Goal: Information Seeking & Learning: Find contact information

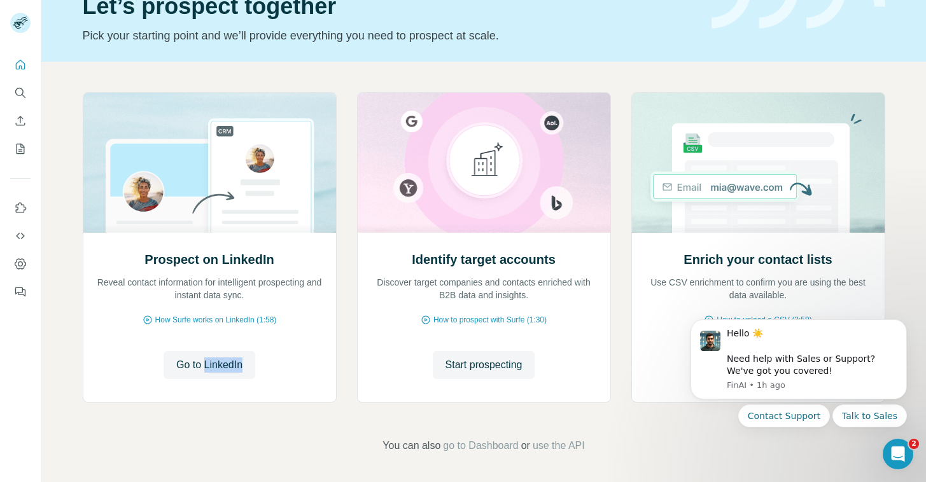
scroll to position [67, 0]
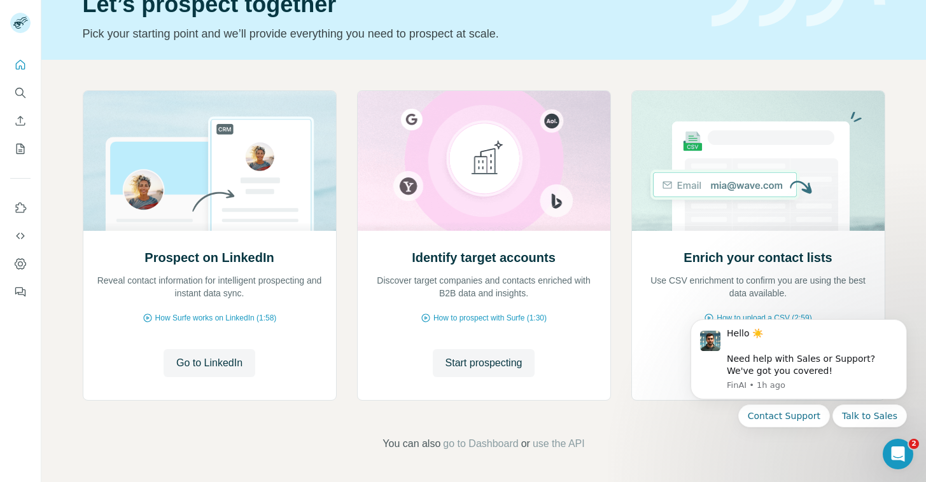
click at [622, 264] on div "Prospect on LinkedIn Reveal contact information for intelligent prospecting and…" at bounding box center [484, 248] width 803 height 316
click at [904, 321] on icon "Dismiss notification" at bounding box center [903, 323] width 7 height 7
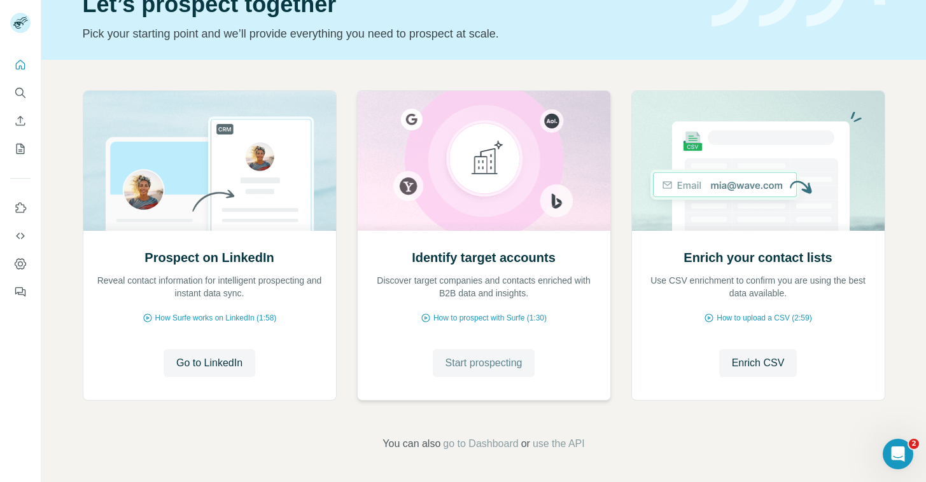
click at [497, 360] on span "Start prospecting" at bounding box center [484, 363] width 77 height 15
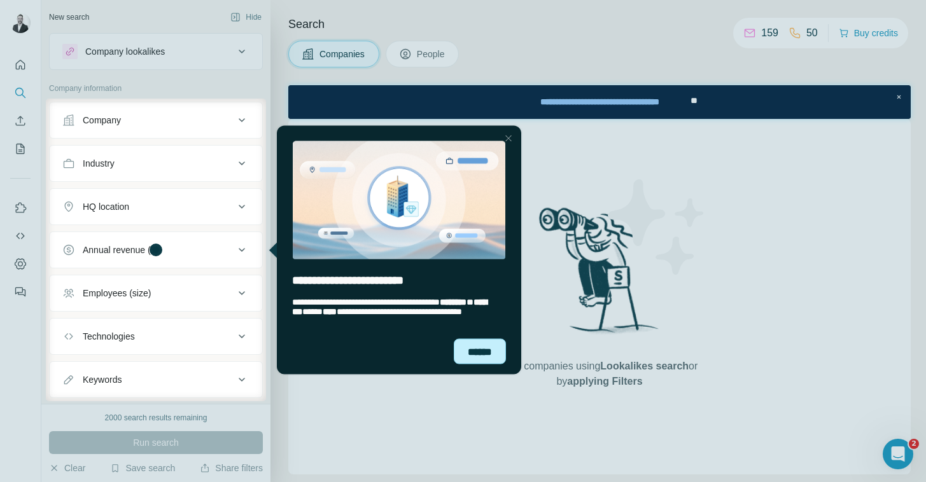
click at [482, 355] on div "******" at bounding box center [480, 351] width 52 height 25
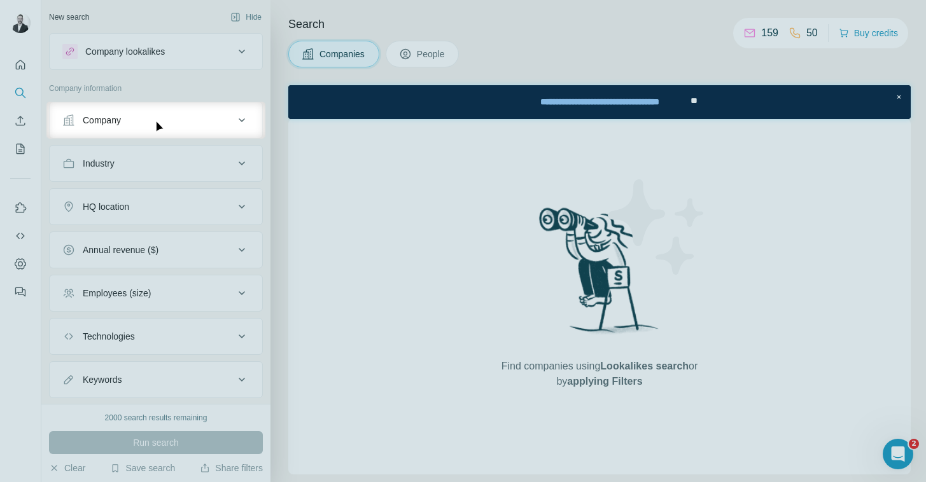
click at [227, 124] on div "Company" at bounding box center [148, 120] width 172 height 13
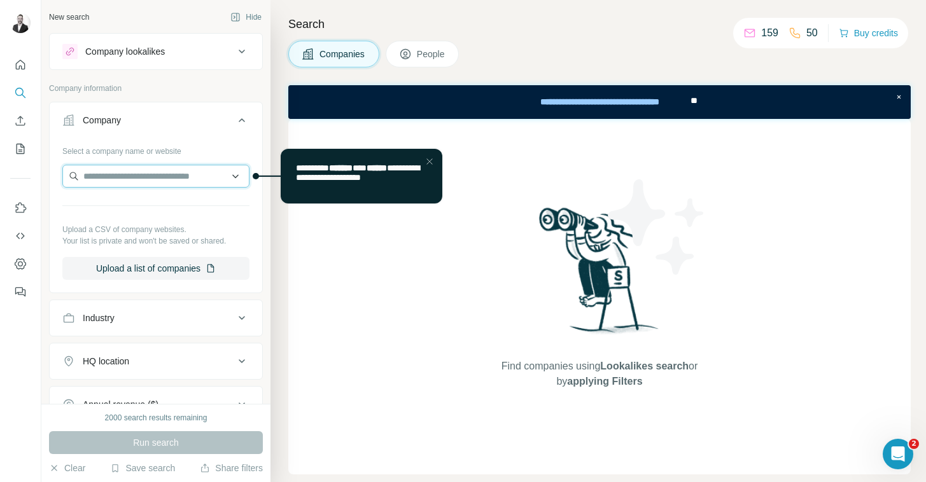
click at [156, 174] on input "text" at bounding box center [155, 176] width 187 height 23
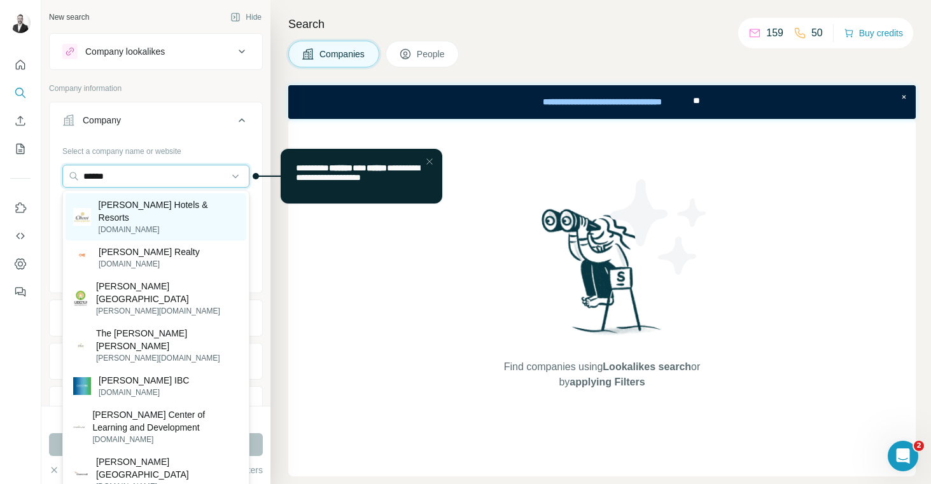
type input "******"
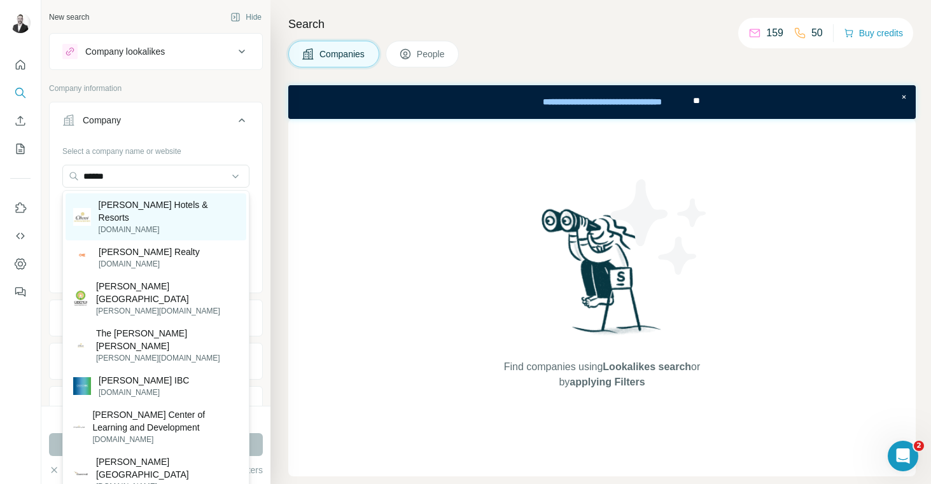
click at [153, 207] on p "[PERSON_NAME] Hotels & Resorts" at bounding box center [169, 211] width 140 height 25
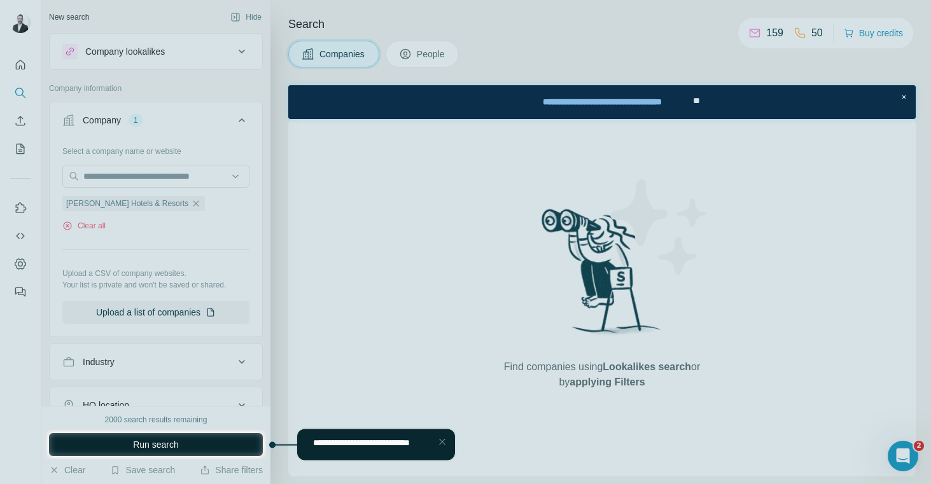
click at [155, 444] on span "Run search" at bounding box center [156, 445] width 46 height 13
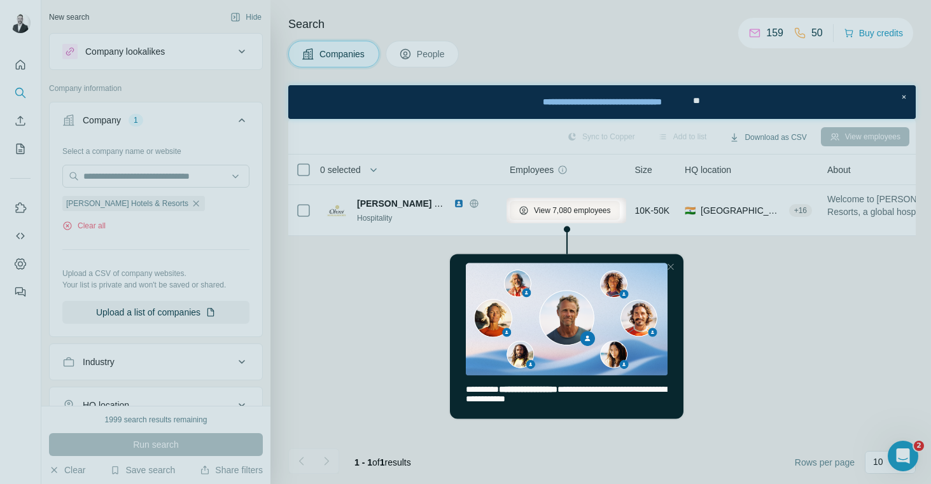
click at [410, 293] on div at bounding box center [465, 354] width 931 height 262
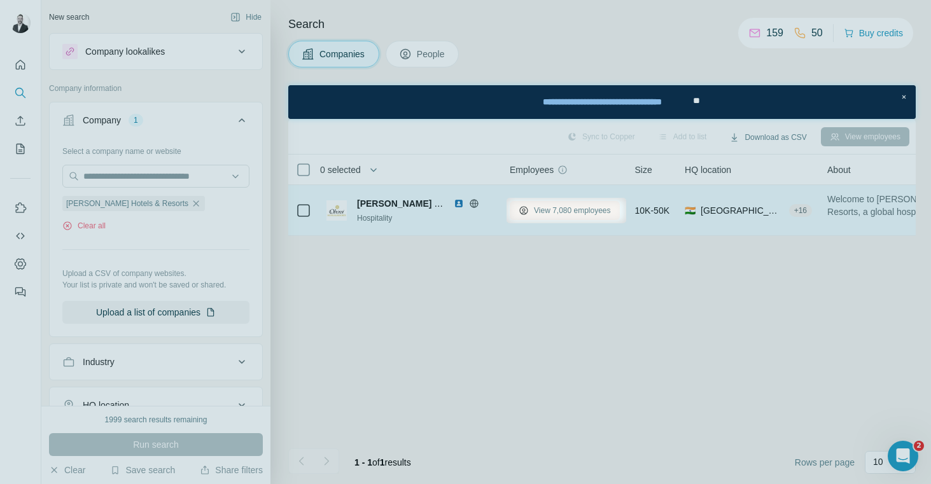
click at [556, 210] on span "View 7,080 employees" at bounding box center [572, 210] width 77 height 11
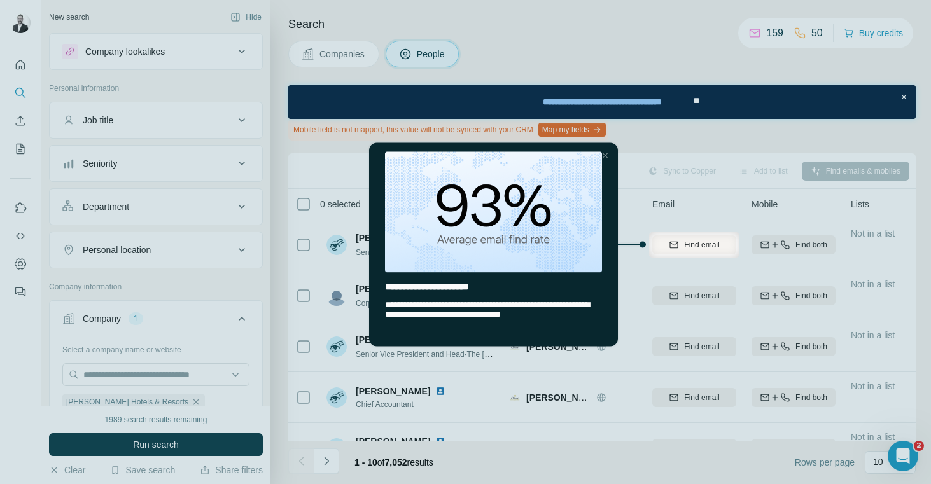
click at [607, 156] on div "Close Step" at bounding box center [605, 155] width 15 height 15
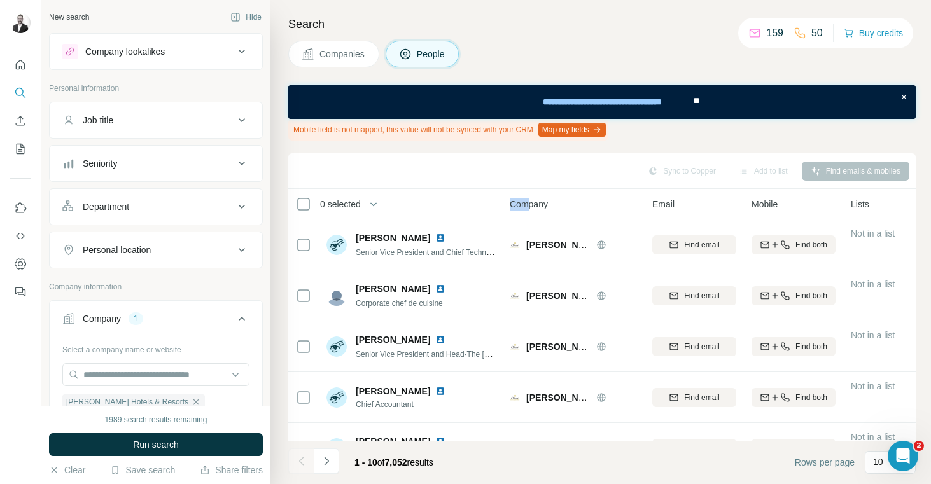
drag, startPoint x: 488, startPoint y: 209, endPoint x: 532, endPoint y: 208, distance: 43.9
click at [0, 0] on tr "0 selected People Company Email Mobile Lists Personal location Seniority Depart…" at bounding box center [0, 0] width 0 height 0
click at [244, 203] on icon at bounding box center [241, 206] width 15 height 15
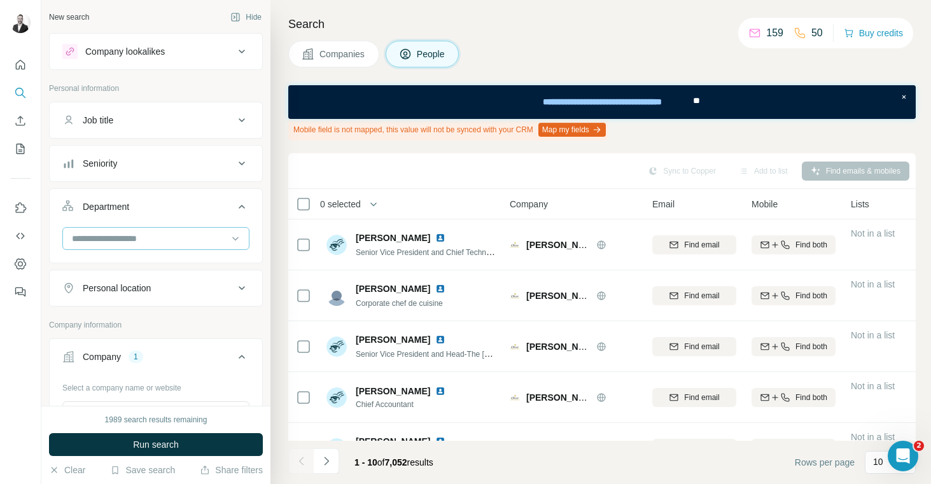
click at [165, 231] on div at bounding box center [149, 239] width 157 height 22
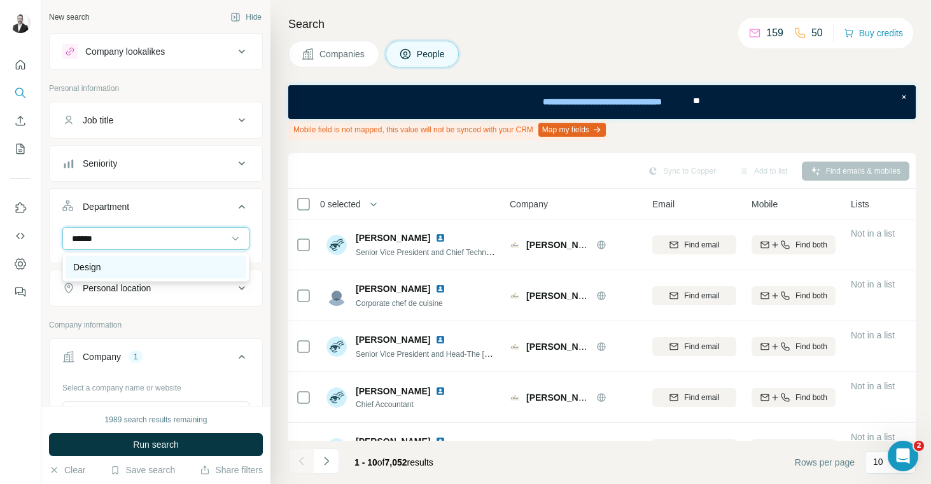
type input "******"
click at [89, 265] on p "Design" at bounding box center [87, 267] width 28 height 13
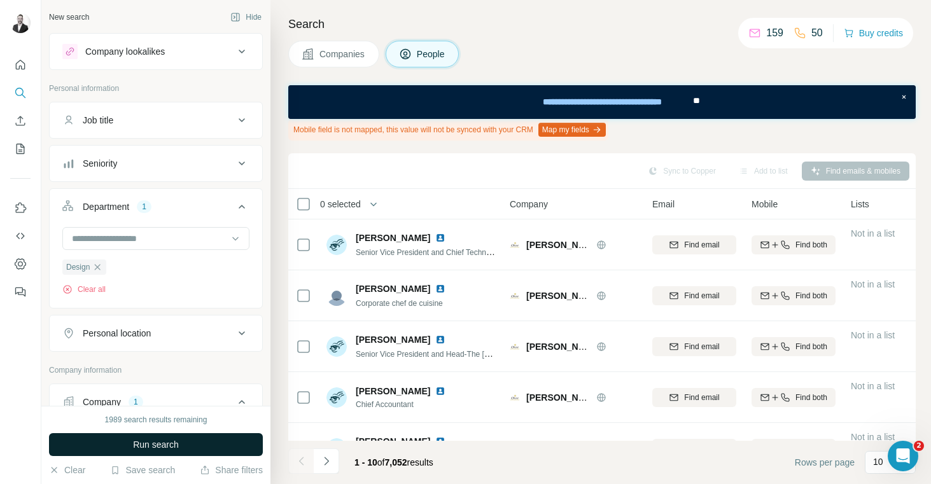
click at [141, 449] on span "Run search" at bounding box center [156, 445] width 46 height 13
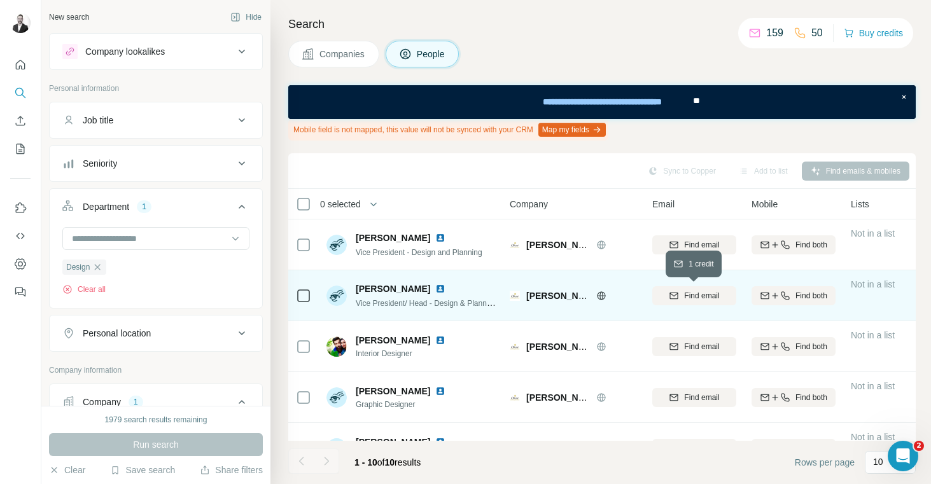
click at [685, 298] on span "Find email" at bounding box center [701, 295] width 35 height 11
drag, startPoint x: 670, startPoint y: 296, endPoint x: 738, endPoint y: 297, distance: 68.1
click at [738, 297] on td "[EMAIL_ADDRESS][DOMAIN_NAME]" at bounding box center [694, 296] width 99 height 51
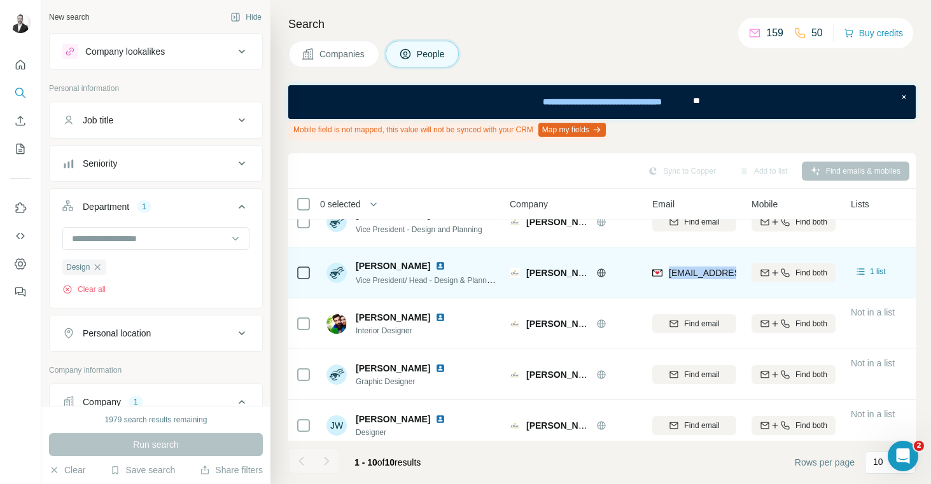
scroll to position [26, 0]
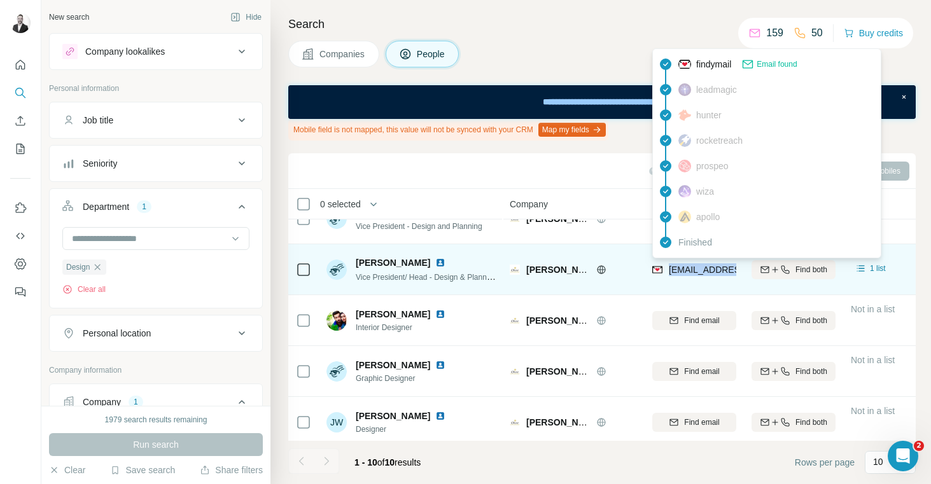
click at [674, 268] on span "[EMAIL_ADDRESS][DOMAIN_NAME]" at bounding box center [744, 270] width 151 height 10
click at [658, 268] on img at bounding box center [657, 270] width 10 height 13
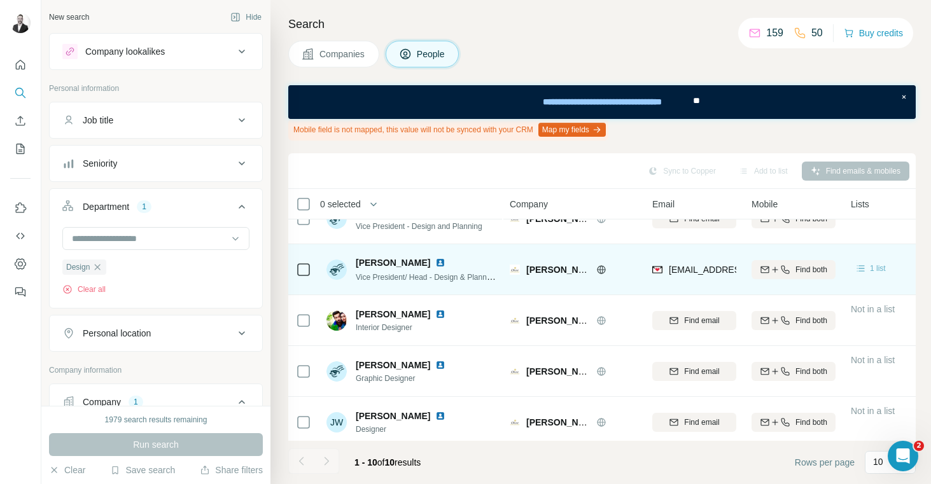
click at [861, 267] on icon at bounding box center [861, 268] width 13 height 13
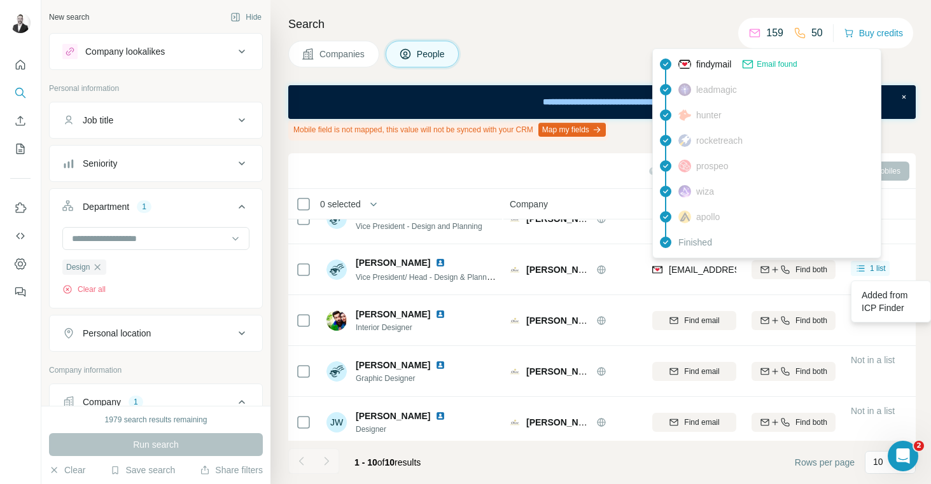
click at [775, 62] on span "Email found" at bounding box center [777, 64] width 40 height 11
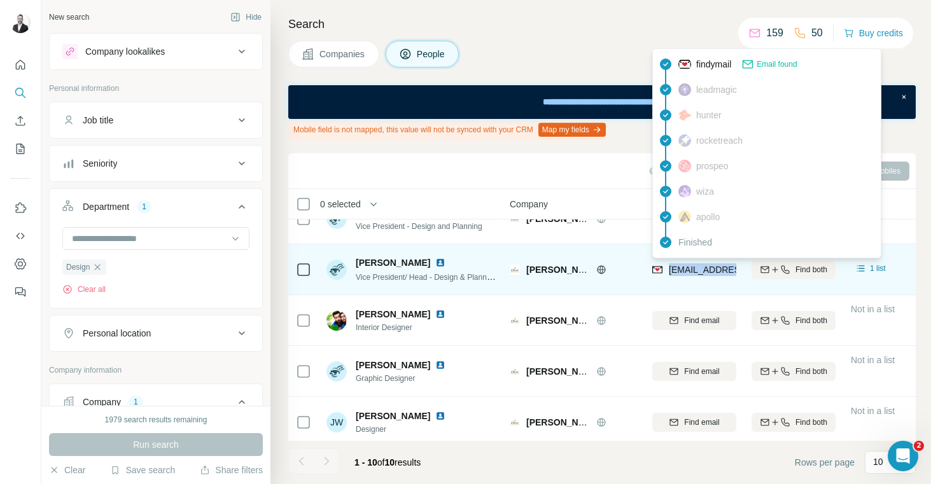
drag, startPoint x: 671, startPoint y: 267, endPoint x: 714, endPoint y: 277, distance: 44.3
click at [714, 276] on div "[EMAIL_ADDRESS][DOMAIN_NAME]" at bounding box center [730, 271] width 157 height 15
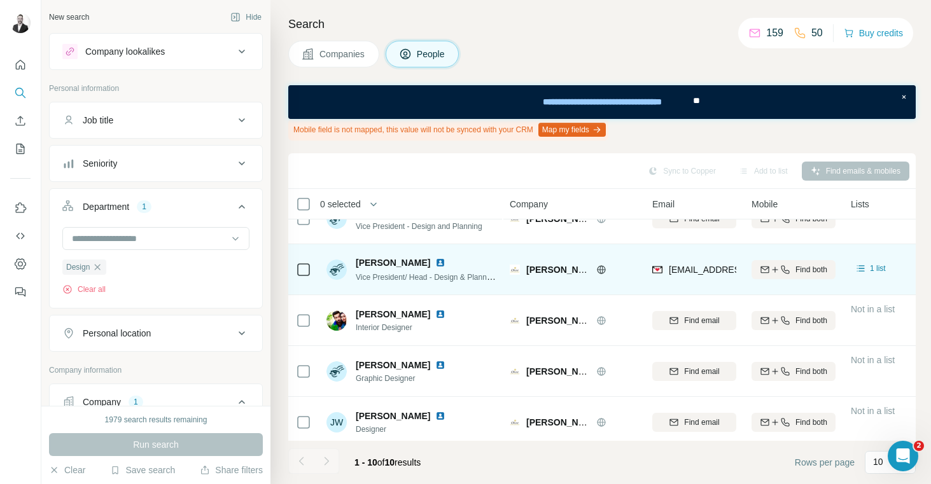
click at [610, 278] on div "[PERSON_NAME] Hotels & Resorts" at bounding box center [573, 269] width 127 height 35
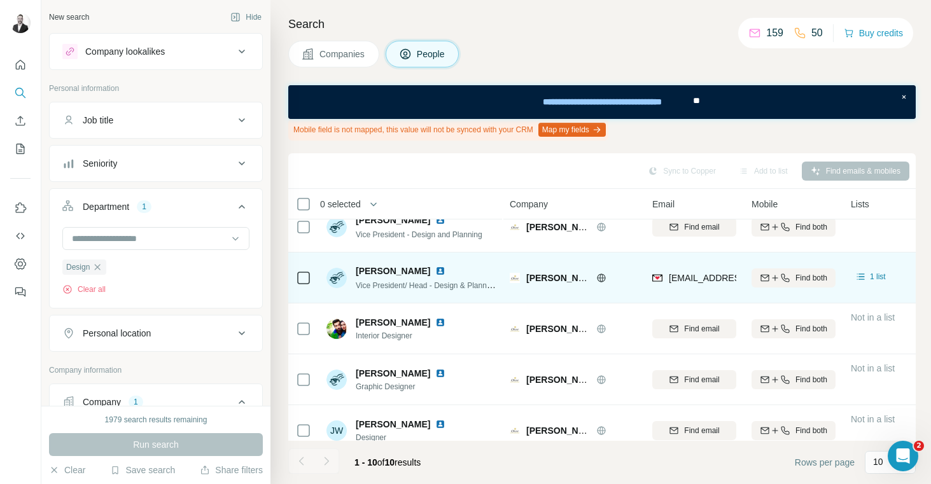
scroll to position [0, 0]
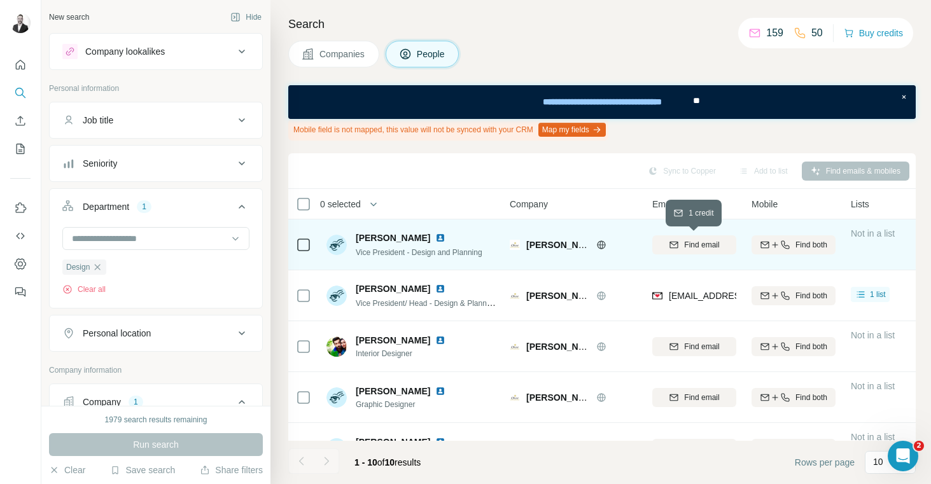
click at [687, 244] on span "Find email" at bounding box center [701, 244] width 35 height 11
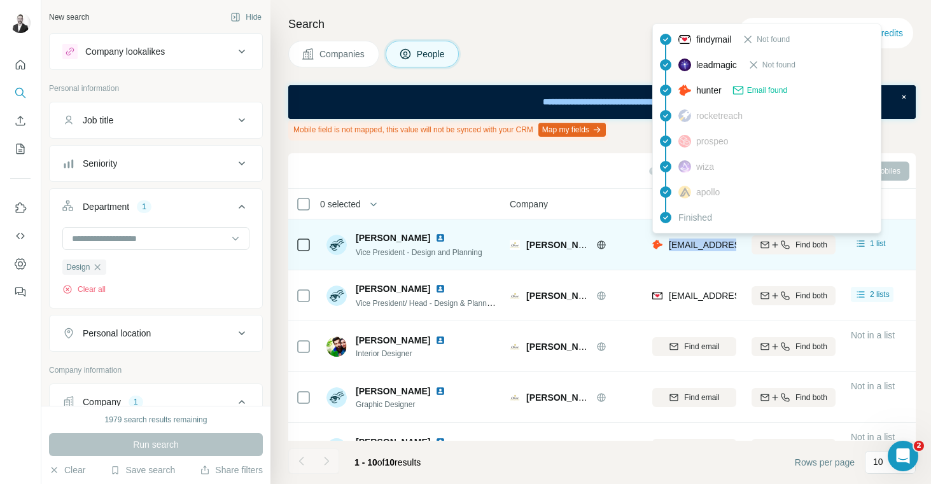
drag, startPoint x: 669, startPoint y: 247, endPoint x: 734, endPoint y: 250, distance: 65.0
click at [734, 250] on span "[EMAIL_ADDRESS][PERSON_NAME][DOMAIN_NAME]" at bounding box center [781, 245] width 224 height 10
click at [671, 248] on span "[EMAIL_ADDRESS][PERSON_NAME][DOMAIN_NAME]" at bounding box center [781, 245] width 224 height 10
drag, startPoint x: 670, startPoint y: 246, endPoint x: 708, endPoint y: 247, distance: 38.2
click at [708, 247] on span "[EMAIL_ADDRESS][PERSON_NAME][DOMAIN_NAME]" at bounding box center [781, 245] width 224 height 10
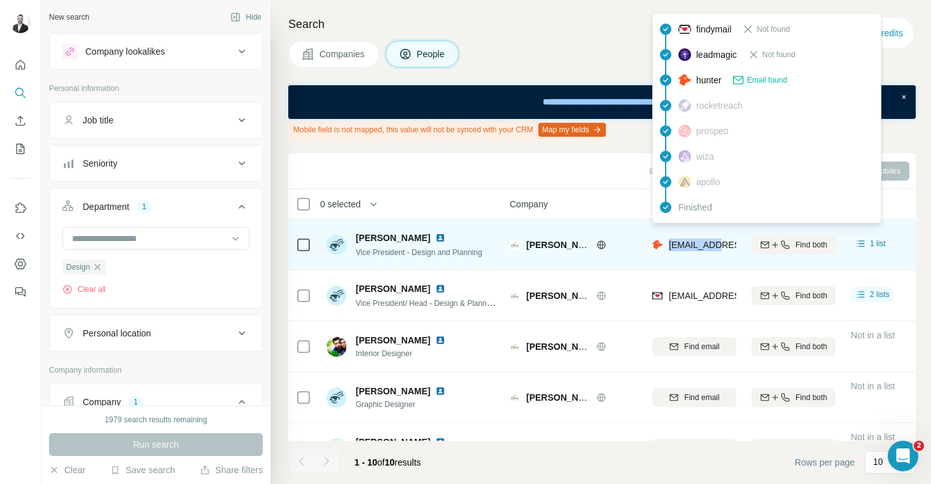
drag, startPoint x: 710, startPoint y: 248, endPoint x: 670, endPoint y: 250, distance: 40.8
click at [670, 250] on span "[EMAIL_ADDRESS][PERSON_NAME][DOMAIN_NAME]" at bounding box center [781, 245] width 224 height 10
drag, startPoint x: 713, startPoint y: 246, endPoint x: 670, endPoint y: 247, distance: 42.7
click at [670, 247] on span "[EMAIL_ADDRESS][PERSON_NAME][DOMAIN_NAME]" at bounding box center [781, 245] width 224 height 10
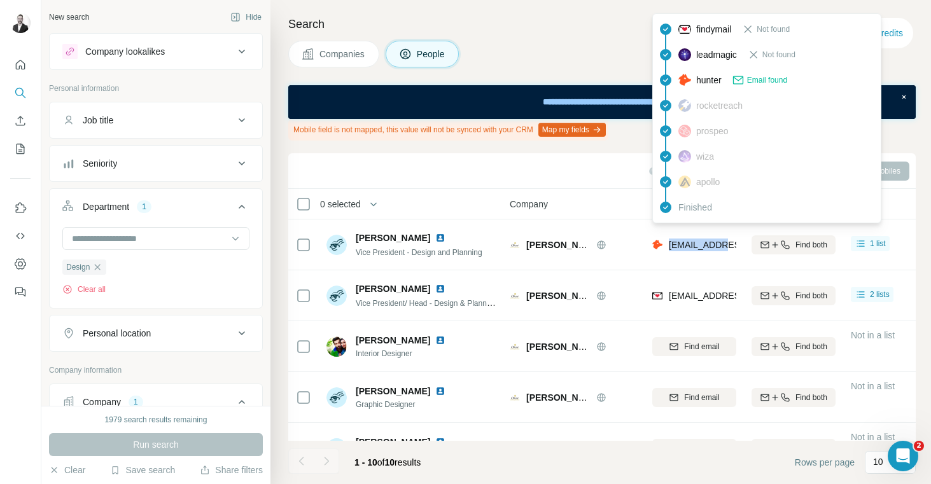
copy span "rajiv.[PERSON_NAME]"
